Goal: Transaction & Acquisition: Book appointment/travel/reservation

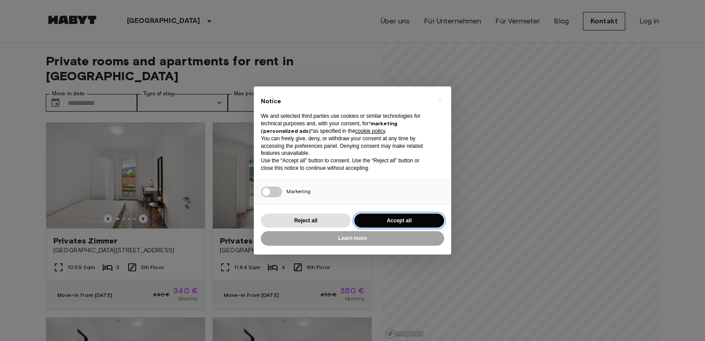
click at [421, 222] on button "Accept all" at bounding box center [399, 220] width 90 height 15
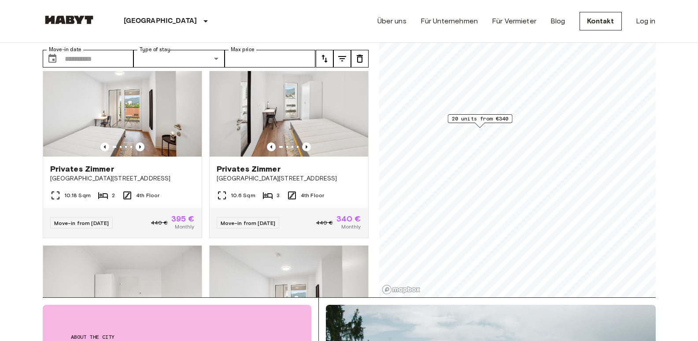
scroll to position [1586, 0]
click at [308, 120] on img at bounding box center [289, 103] width 159 height 106
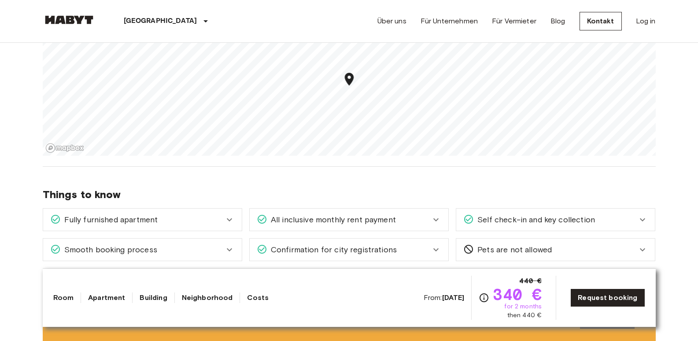
scroll to position [1014, 0]
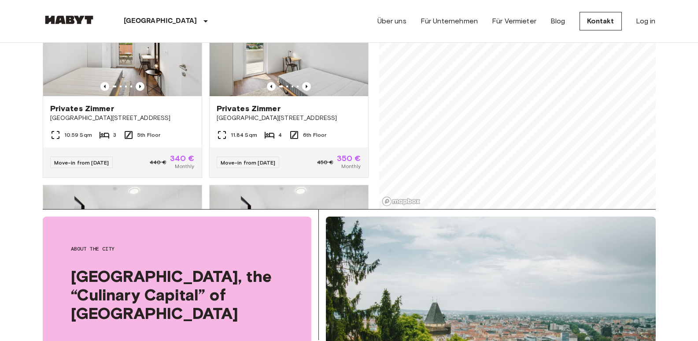
scroll to position [220, 0]
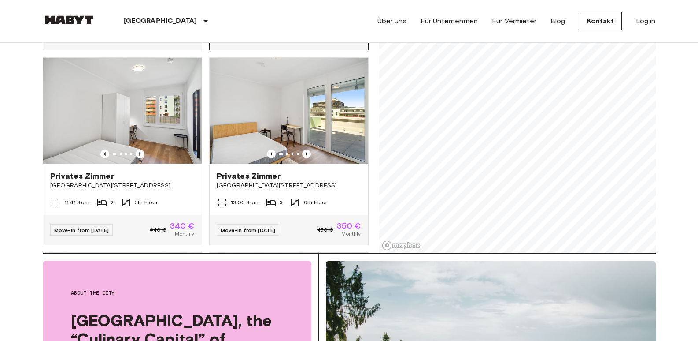
scroll to position [1190, 0]
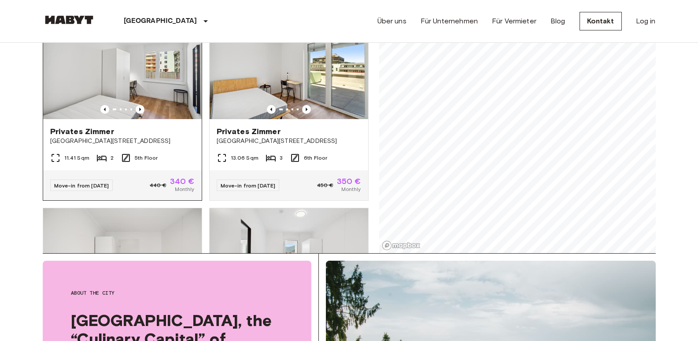
click at [129, 80] on img at bounding box center [122, 66] width 159 height 106
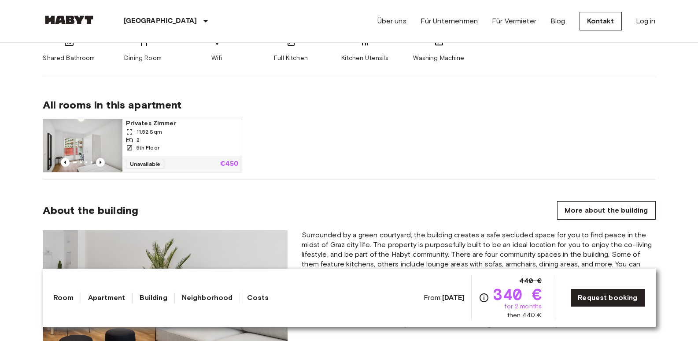
scroll to position [485, 0]
